Goal: Task Accomplishment & Management: Use online tool/utility

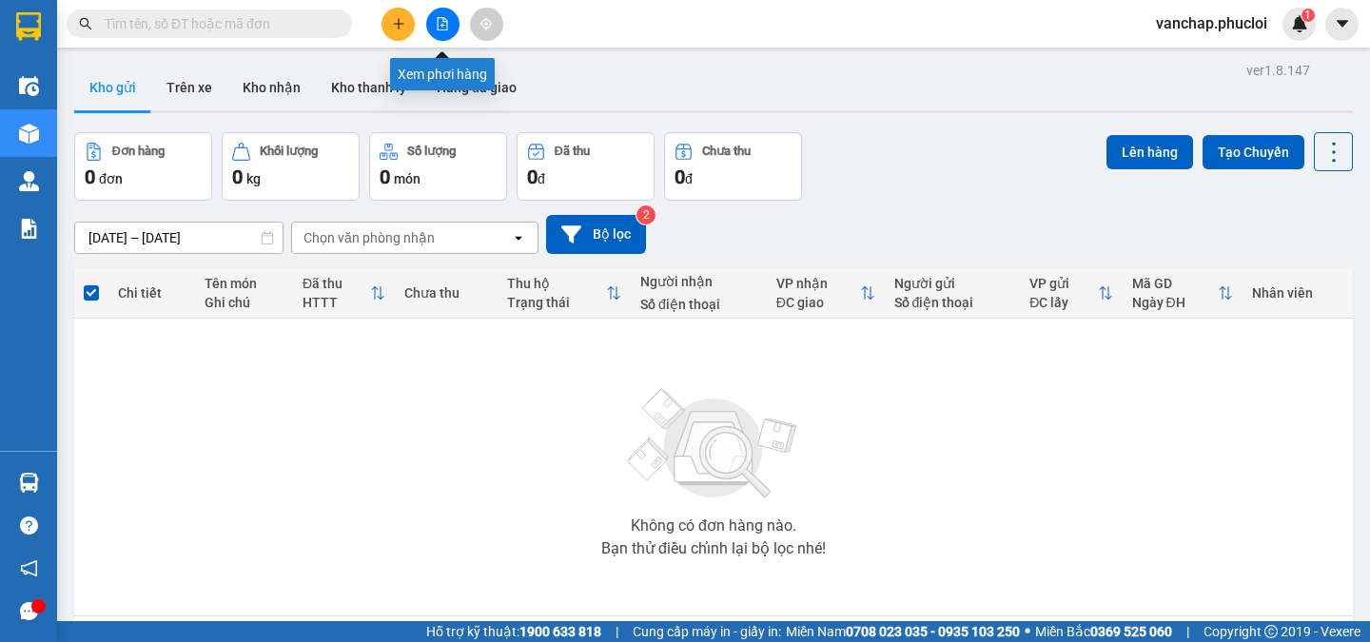
click at [438, 25] on icon "file-add" at bounding box center [443, 23] width 10 height 13
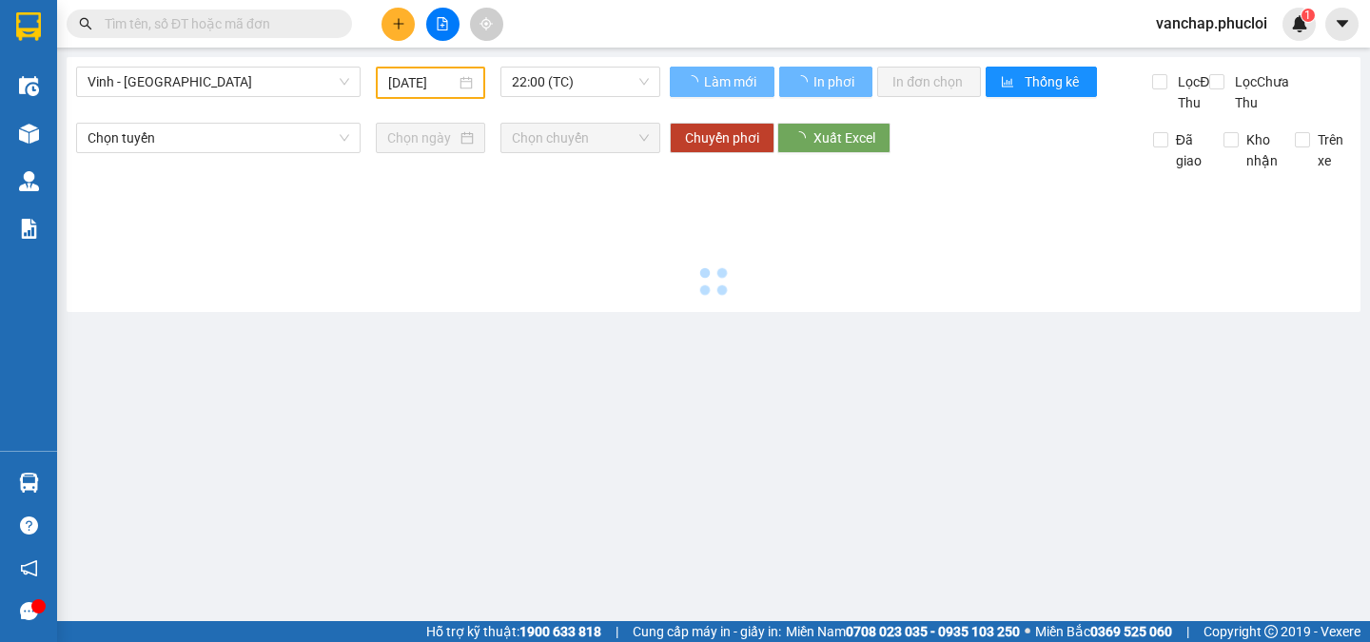
type input "[DATE]"
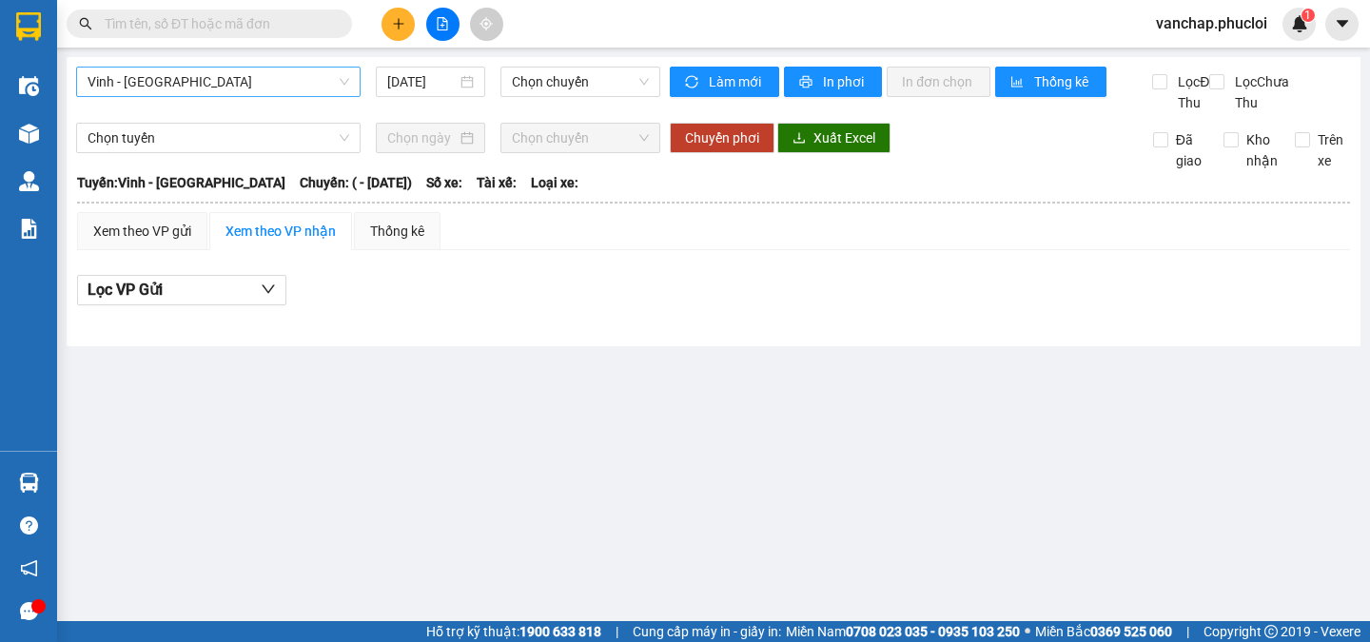
click at [183, 77] on span "Vinh - [GEOGRAPHIC_DATA]" at bounding box center [219, 82] width 262 height 29
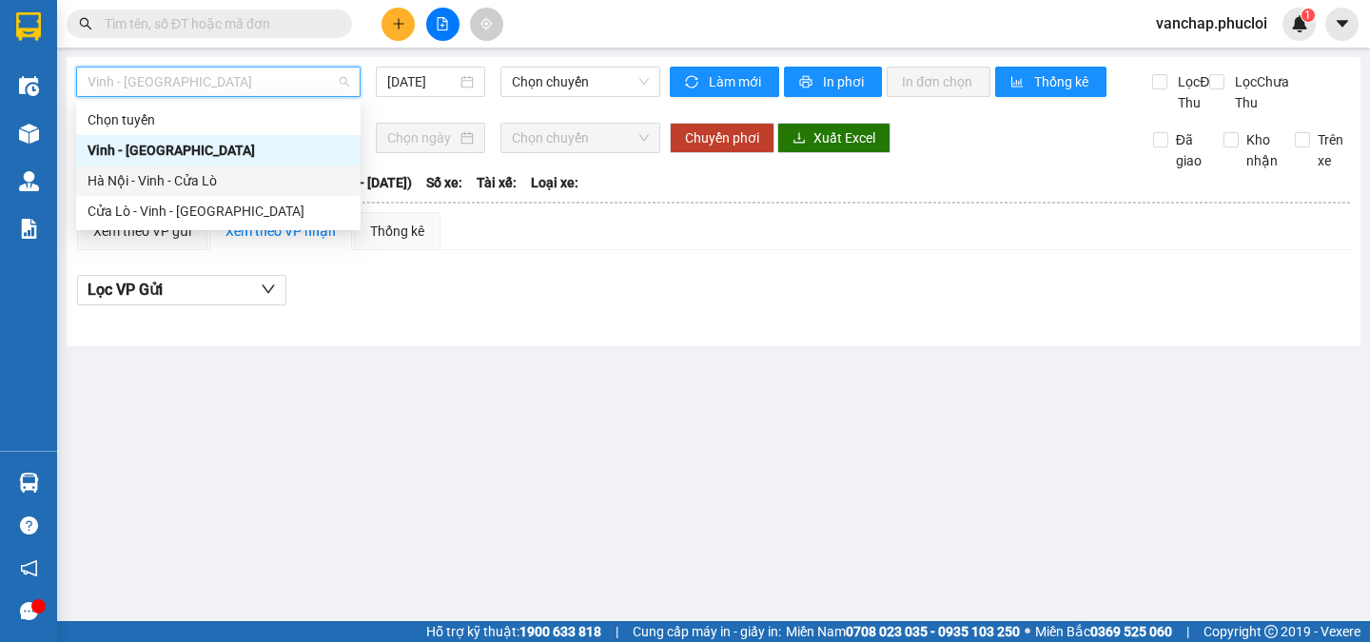
click at [145, 182] on div "Hà Nội - Vinh - Cửa Lò" at bounding box center [219, 180] width 262 height 21
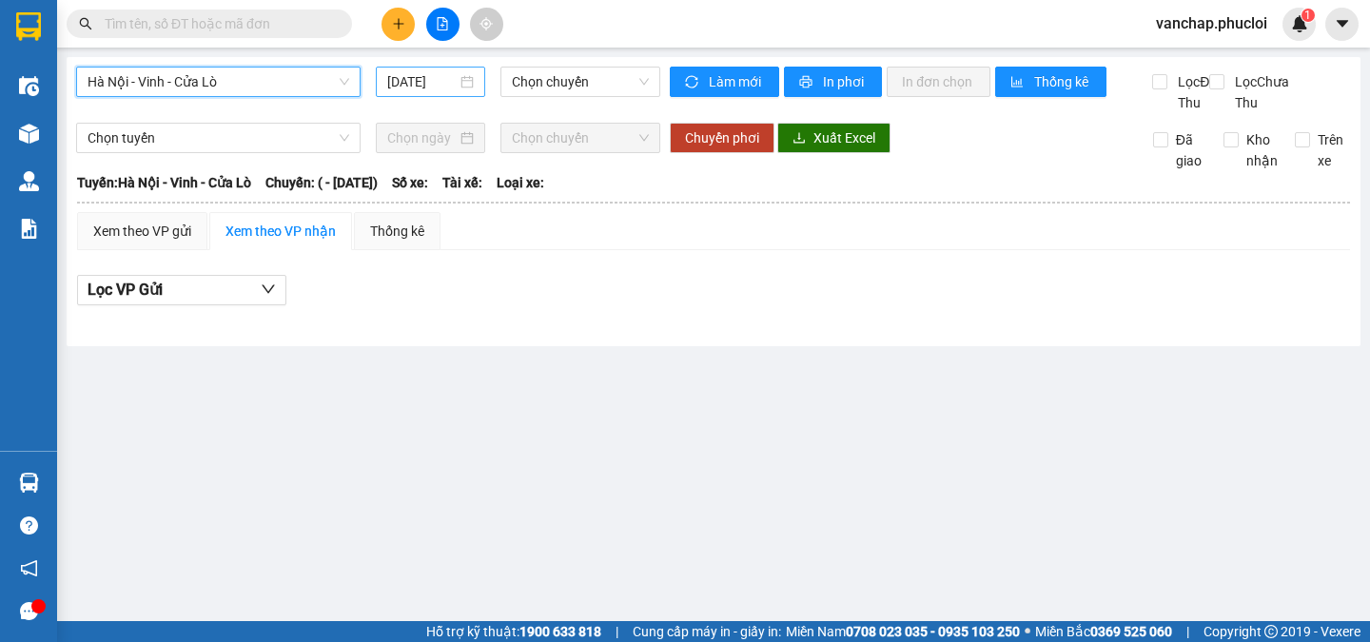
click at [458, 77] on div "[DATE]" at bounding box center [430, 81] width 87 height 21
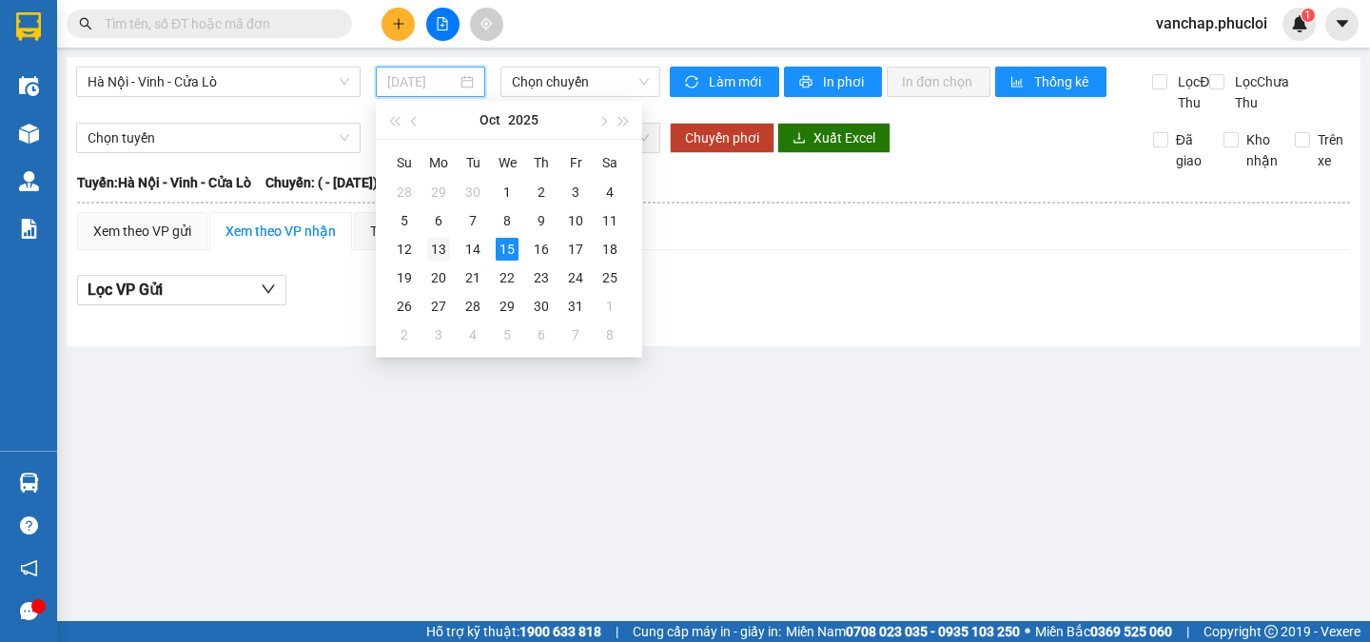
click at [450, 251] on td "13" at bounding box center [438, 249] width 34 height 29
type input "[DATE]"
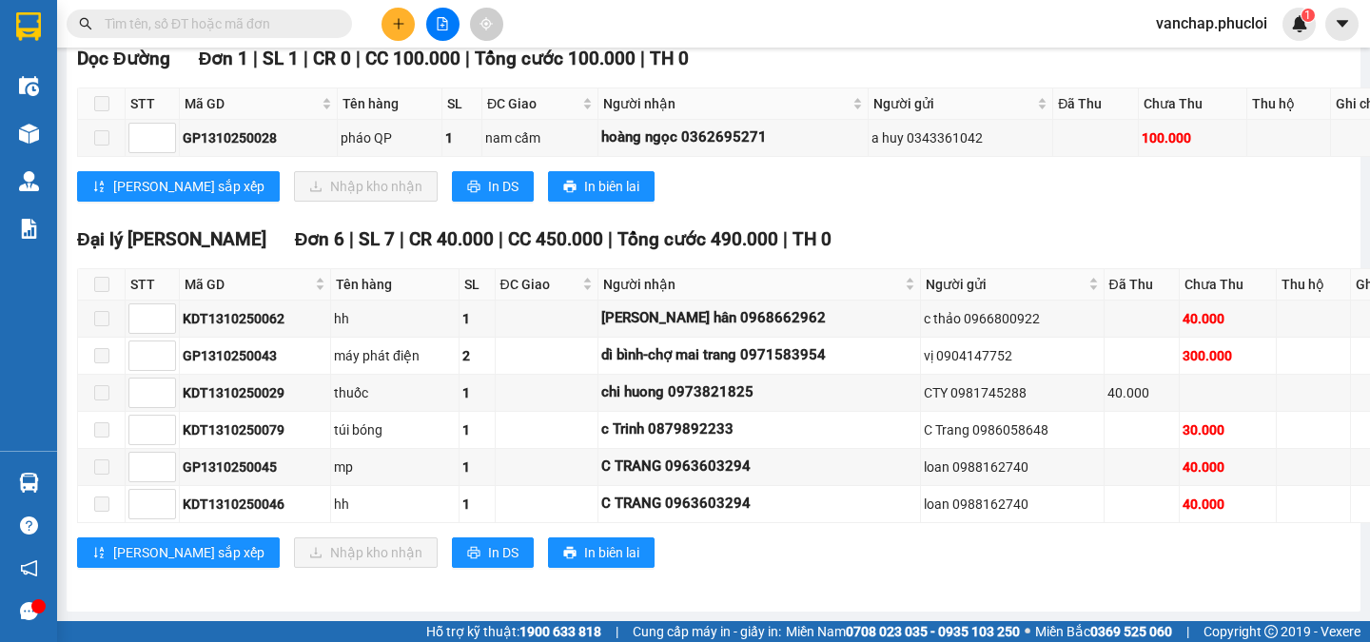
scroll to position [4223, 0]
